Goal: Transaction & Acquisition: Download file/media

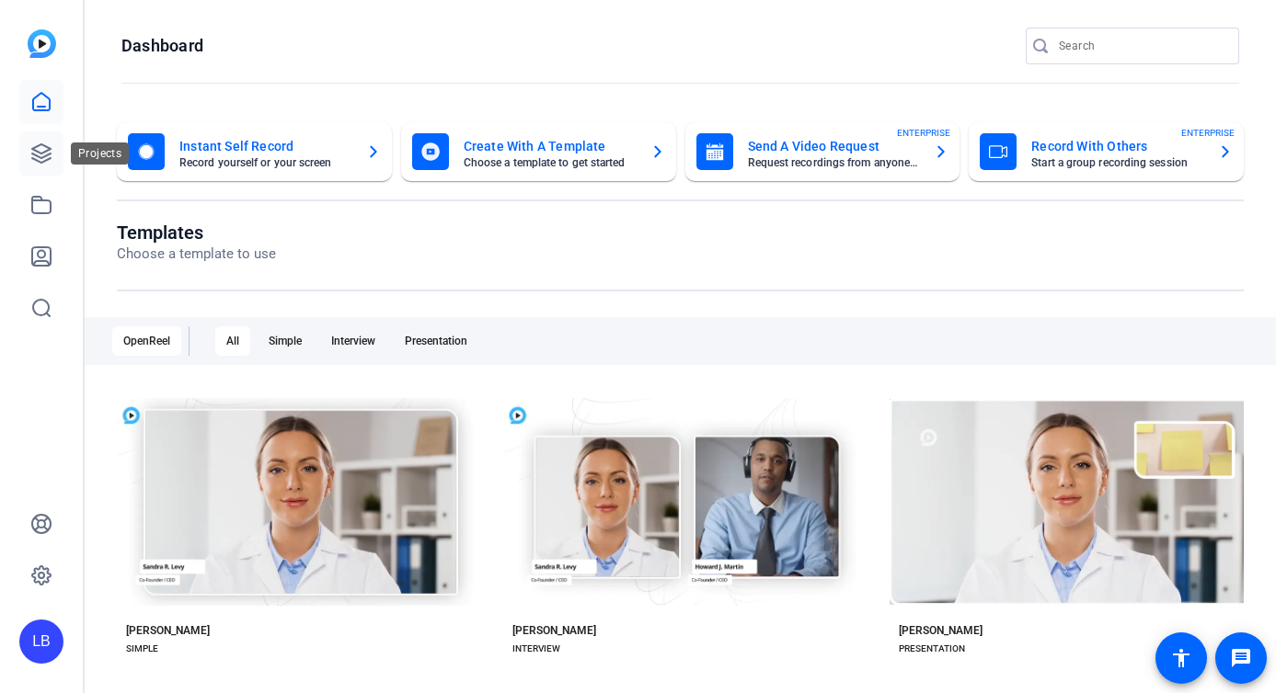
click at [38, 156] on icon at bounding box center [41, 153] width 18 height 18
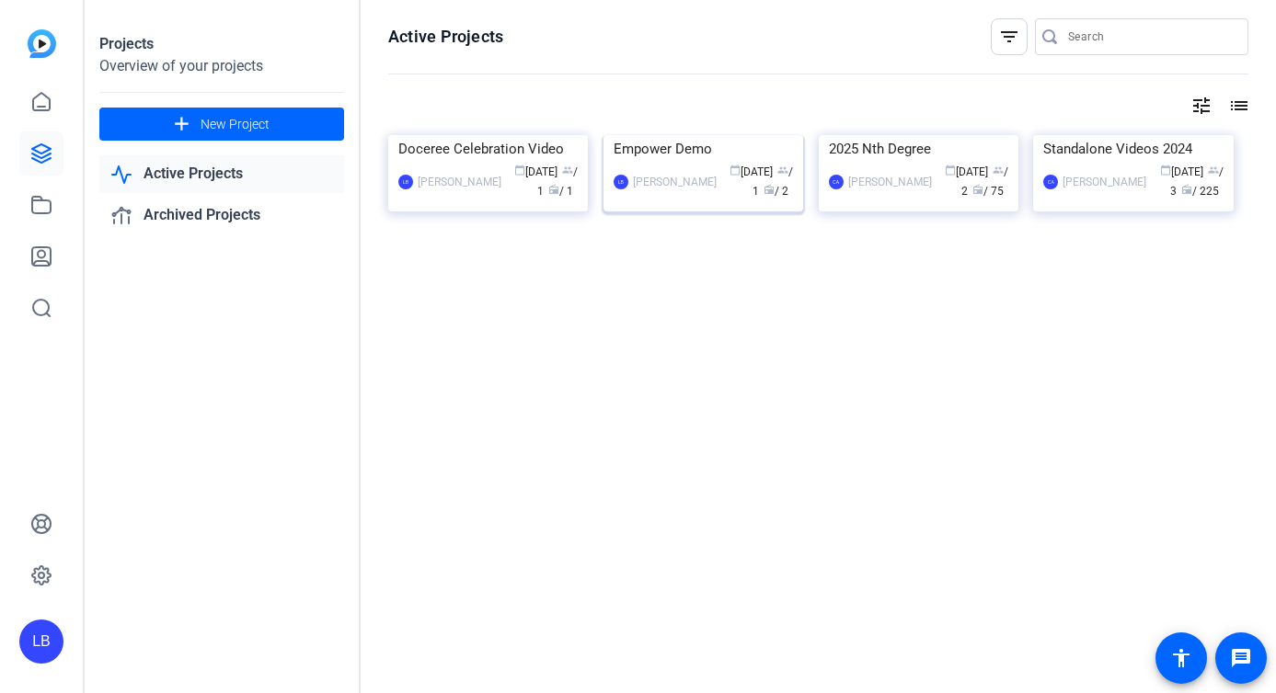
click at [687, 201] on div "LB [PERSON_NAME] calendar_today [DATE] group / 1 radio / 2" at bounding box center [702, 182] width 179 height 39
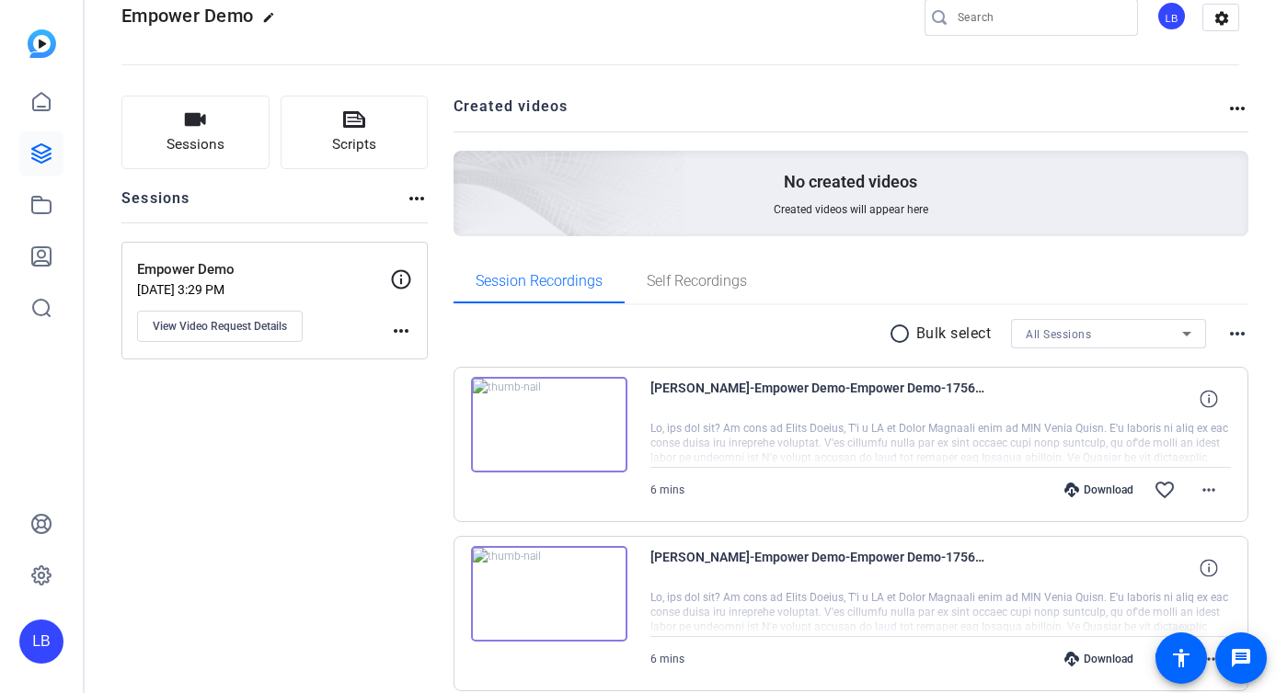
scroll to position [118, 0]
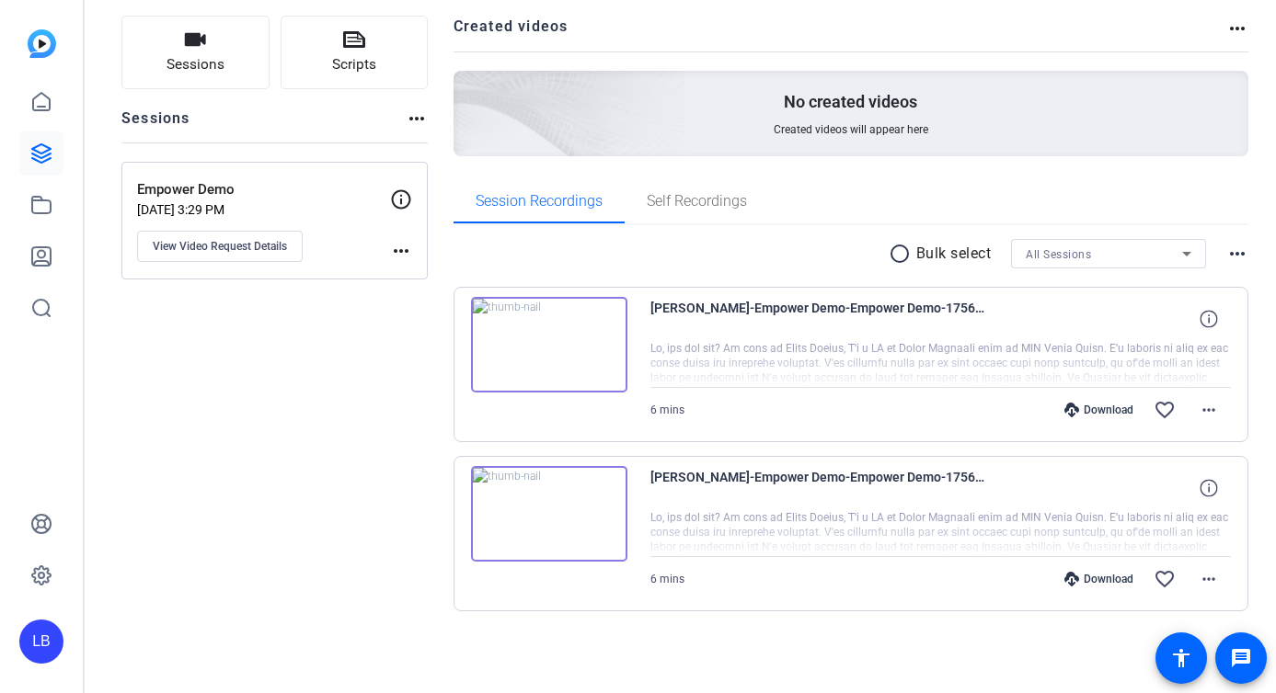
click at [542, 509] on img at bounding box center [549, 514] width 156 height 96
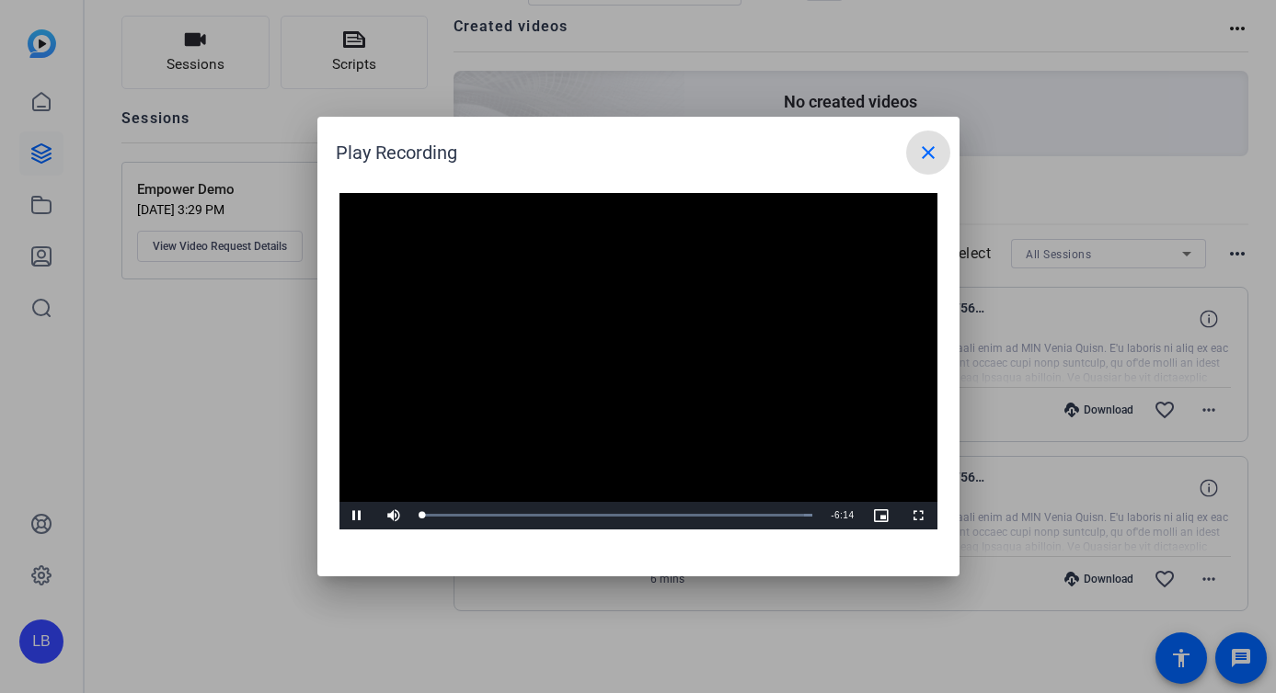
click at [634, 346] on video "Video Player" at bounding box center [638, 361] width 598 height 337
click at [354, 516] on span "Video Player" at bounding box center [357, 516] width 37 height 0
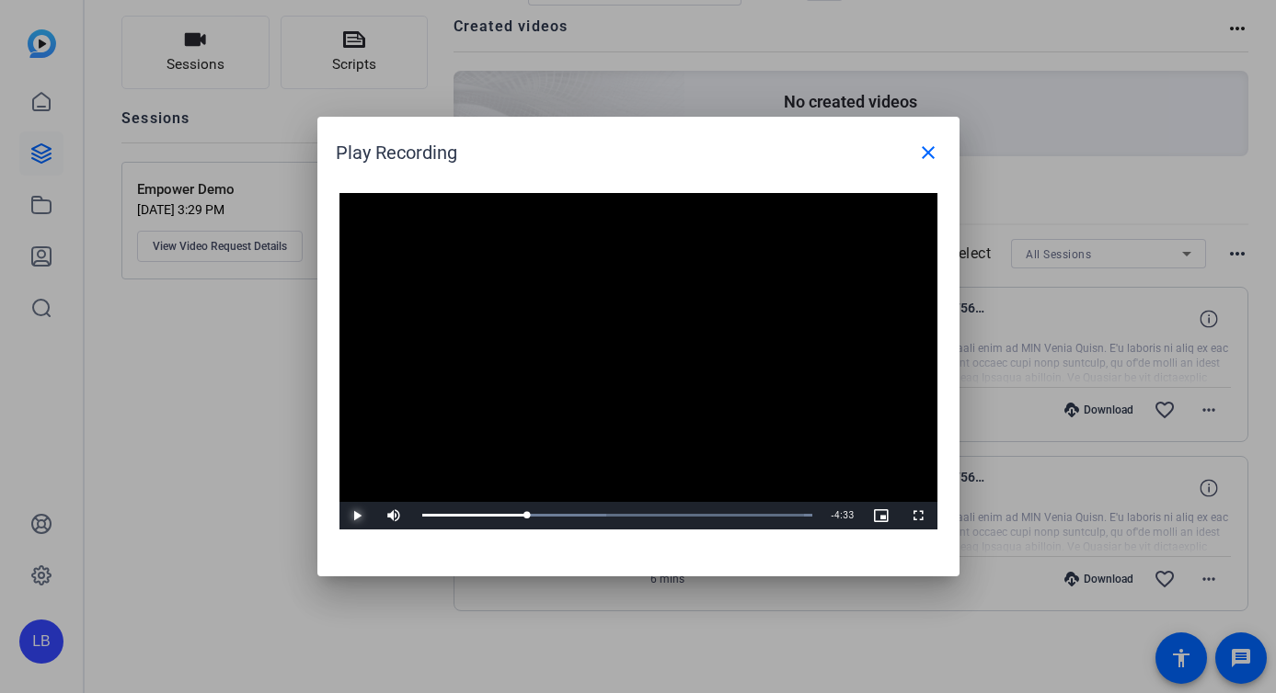
click at [354, 516] on span "Video Player" at bounding box center [357, 516] width 37 height 0
click at [929, 140] on span at bounding box center [928, 153] width 44 height 44
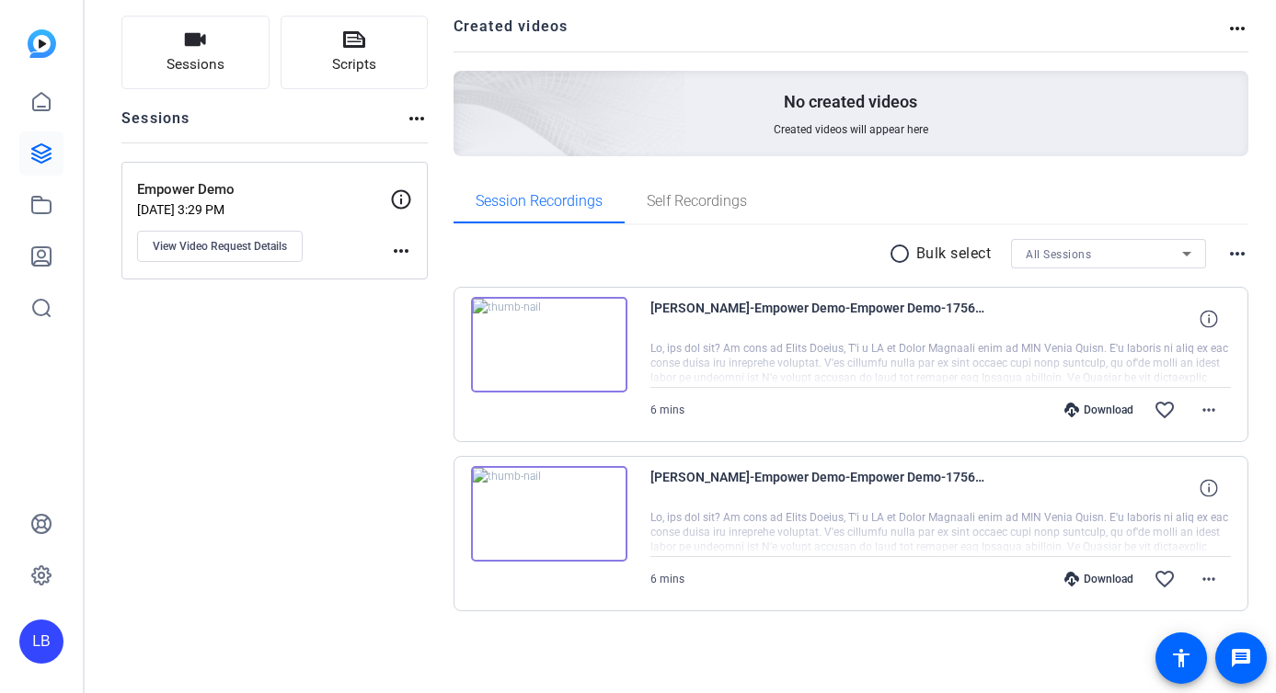
click at [582, 360] on img at bounding box center [549, 345] width 156 height 96
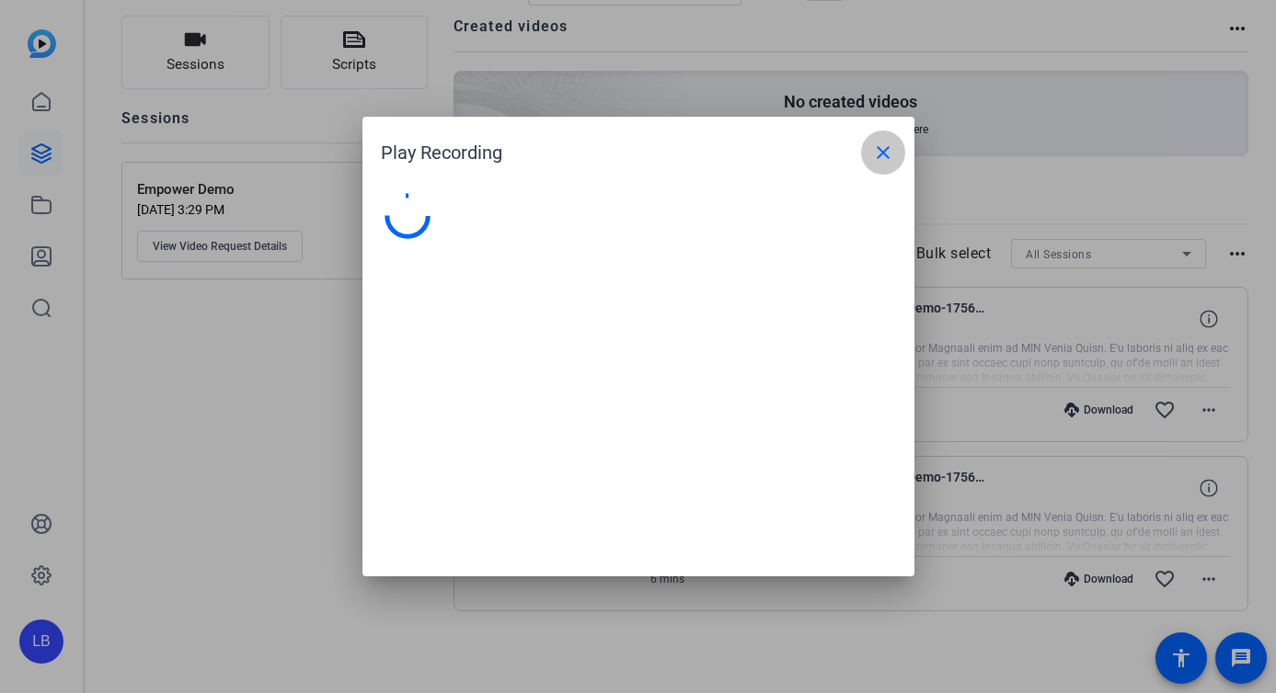
click at [902, 145] on span at bounding box center [883, 153] width 44 height 44
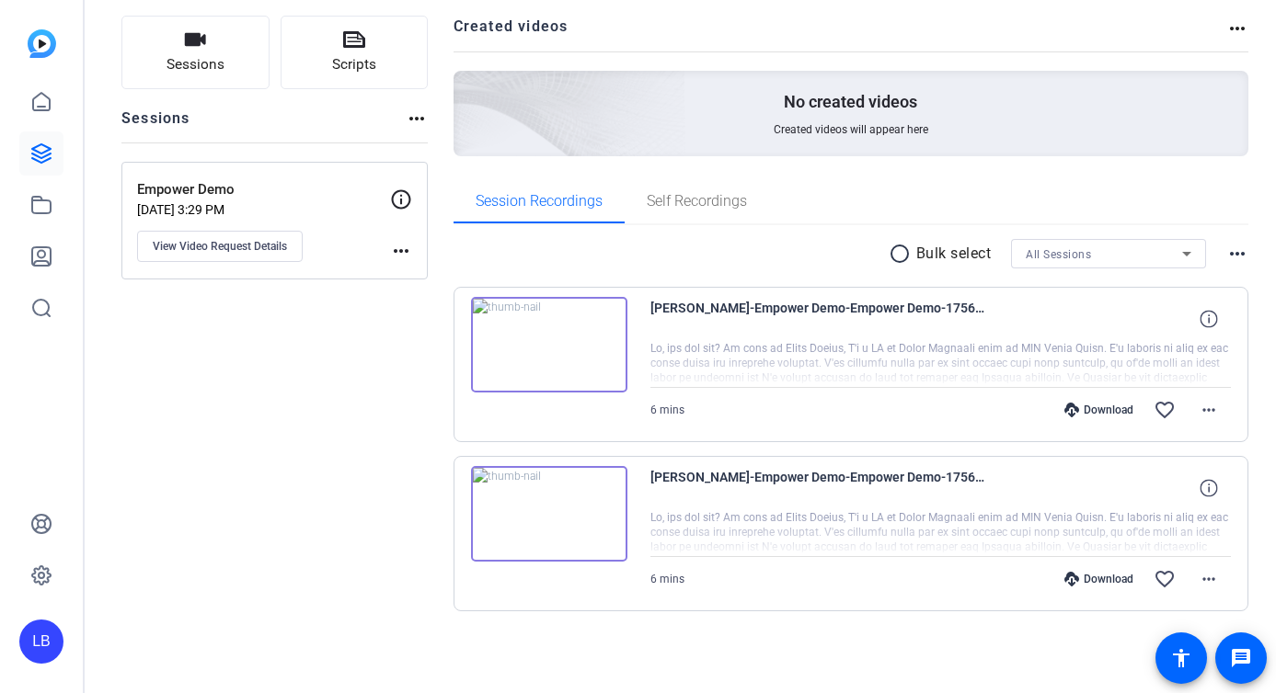
click at [1094, 406] on div "Download" at bounding box center [1098, 410] width 87 height 15
click at [1082, 574] on div "Download" at bounding box center [1098, 579] width 87 height 15
click at [1221, 413] on span at bounding box center [1208, 410] width 44 height 44
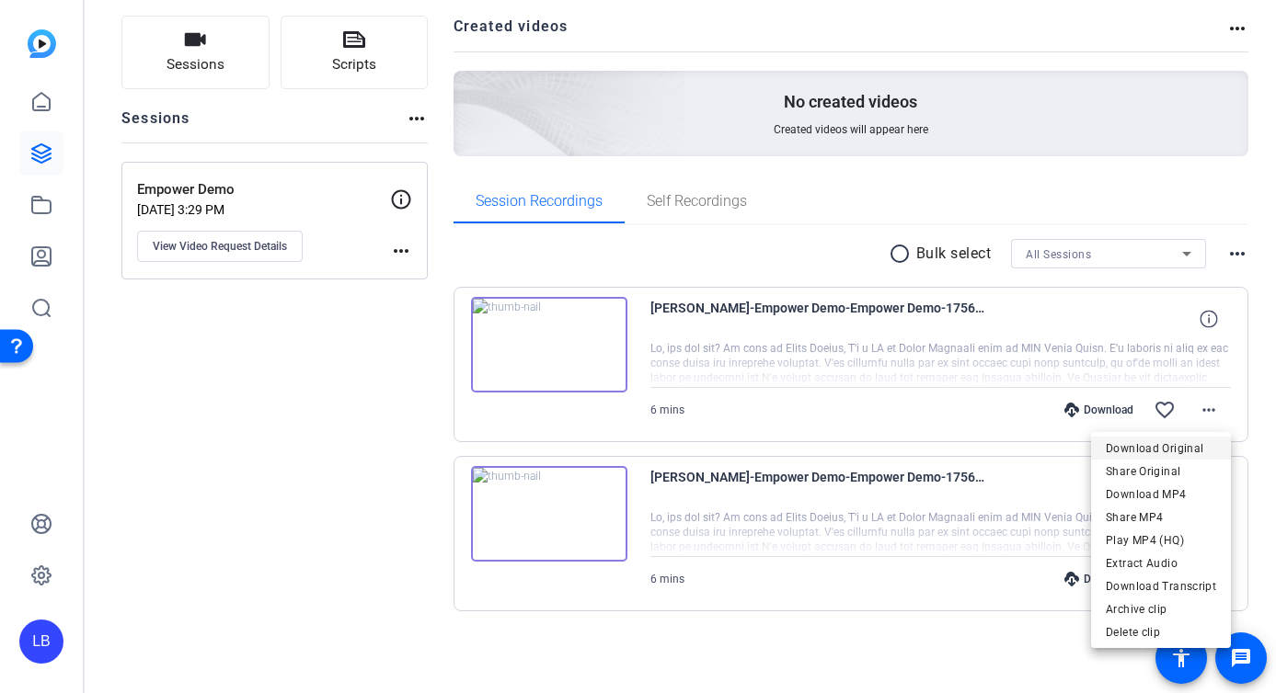
click at [0, 0] on span "Download Original" at bounding box center [0, 0] width 0 height 0
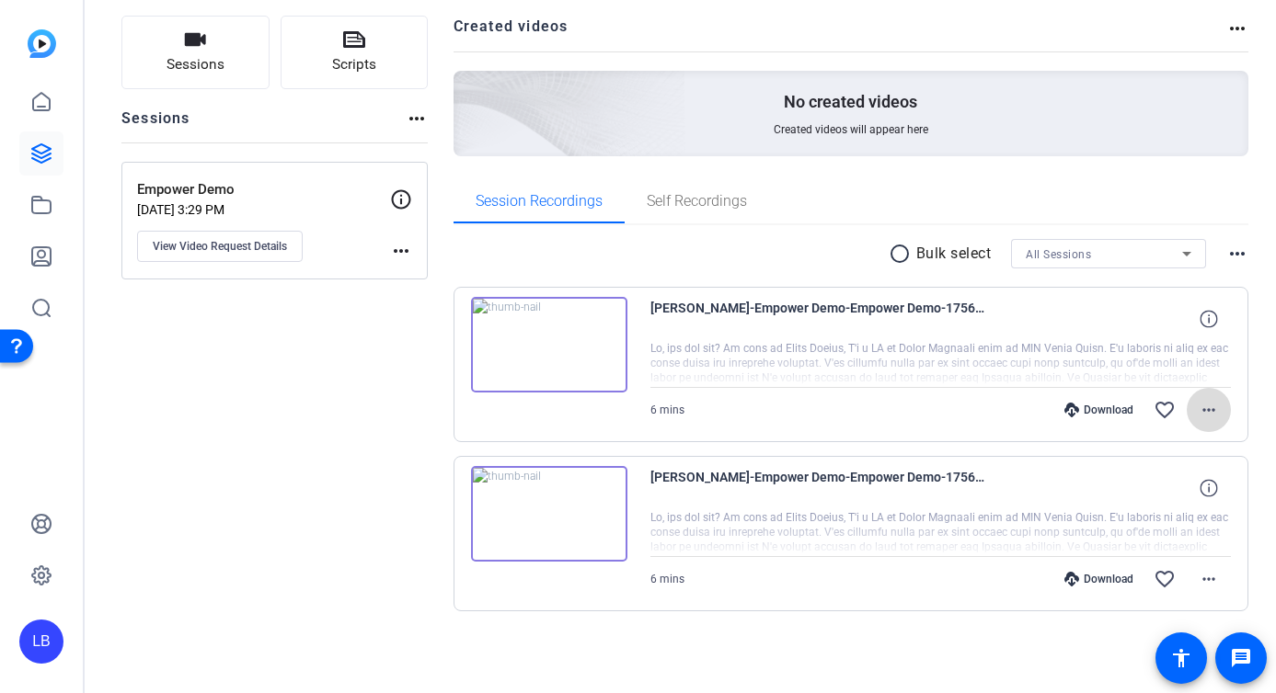
click at [1202, 414] on mat-icon "more_horiz" at bounding box center [1208, 410] width 22 height 22
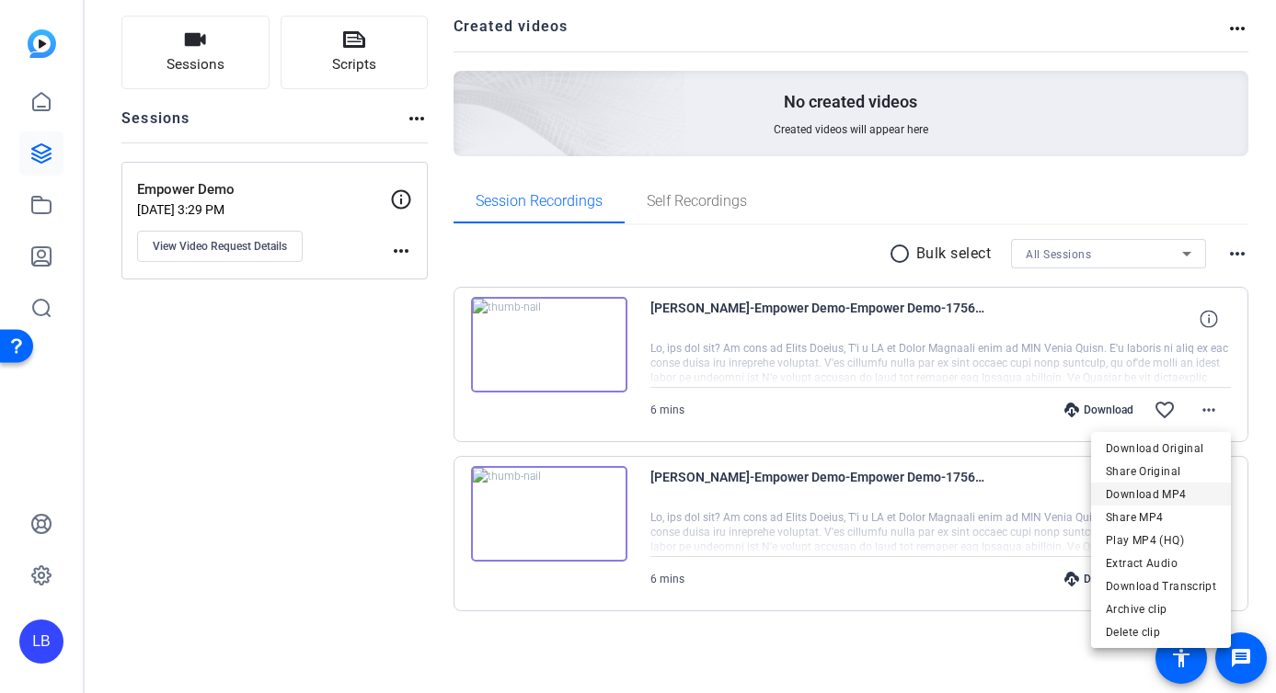
click at [1195, 498] on span "Download MP4" at bounding box center [1160, 495] width 110 height 22
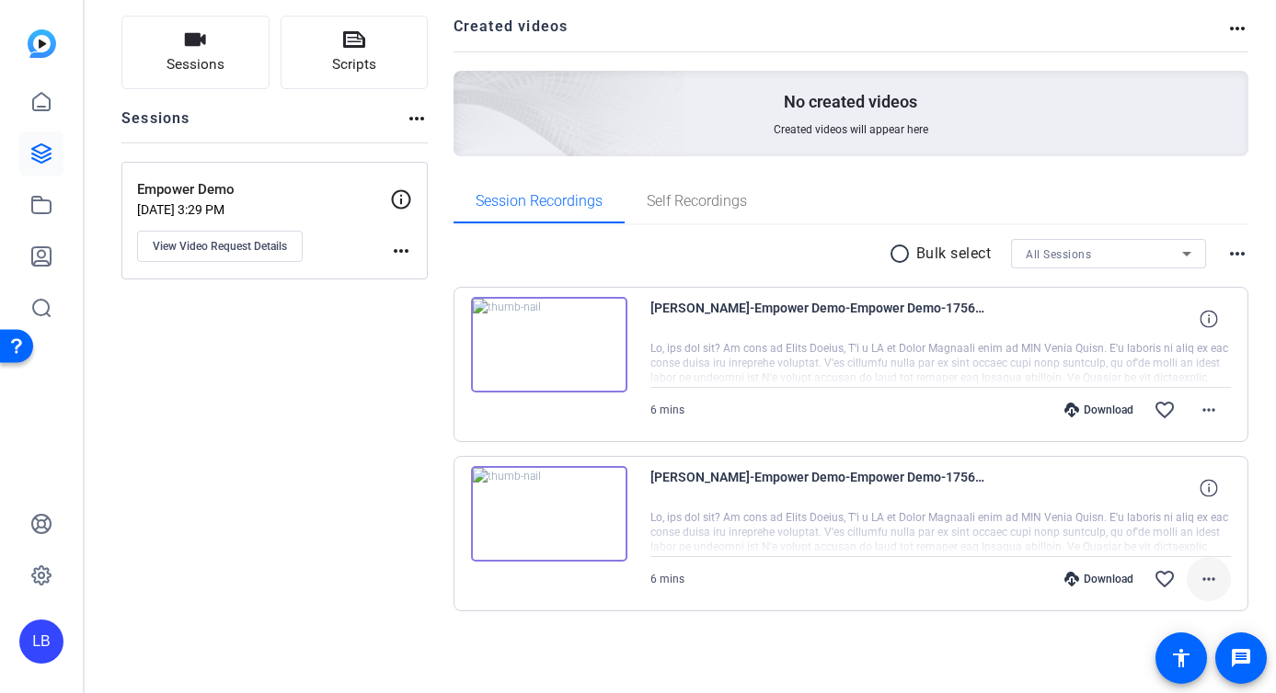
click at [1204, 580] on mat-icon "more_horiz" at bounding box center [1208, 579] width 22 height 22
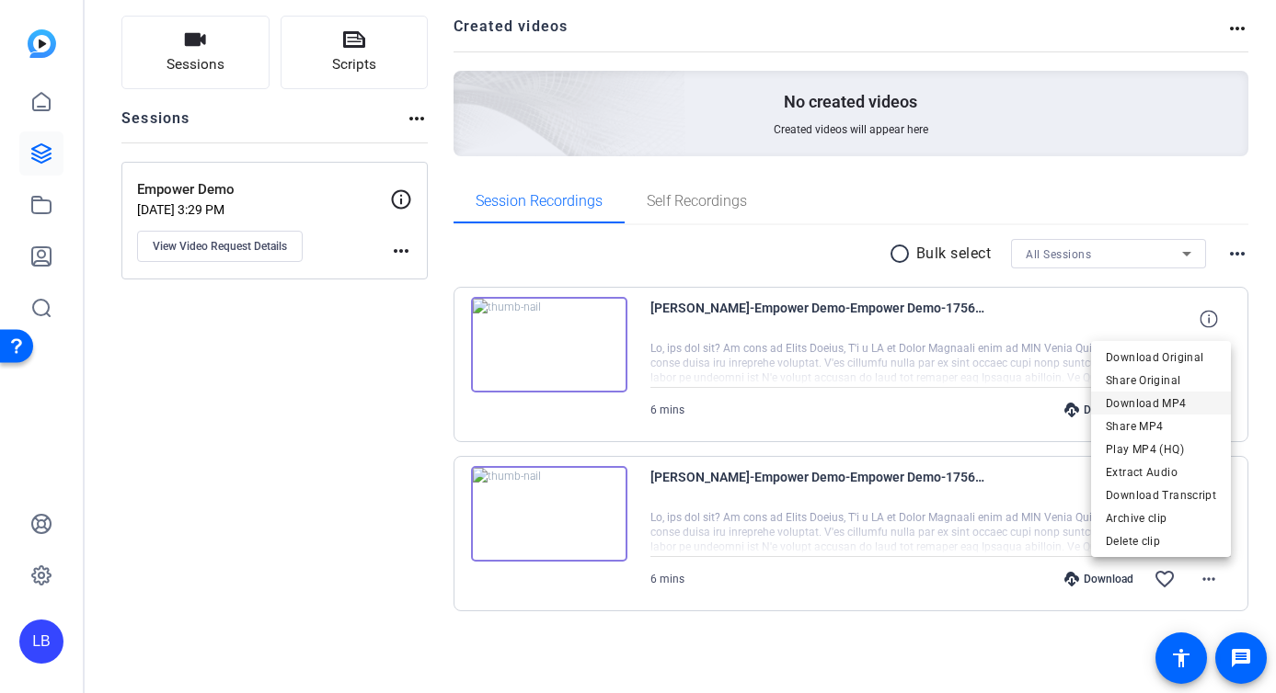
click at [1170, 402] on span "Download MP4" at bounding box center [1160, 404] width 110 height 22
